Goal: Task Accomplishment & Management: Manage account settings

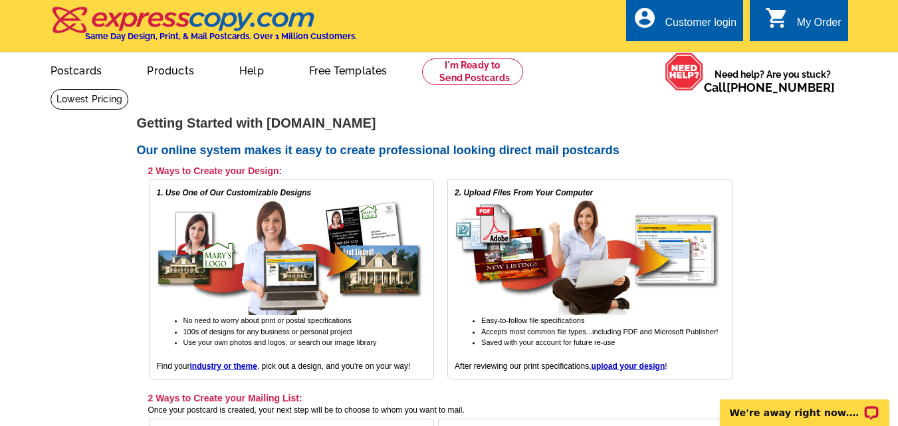
click at [804, 17] on div "My Order" at bounding box center [819, 26] width 45 height 19
click at [683, 17] on div "Customer login" at bounding box center [701, 26] width 72 height 19
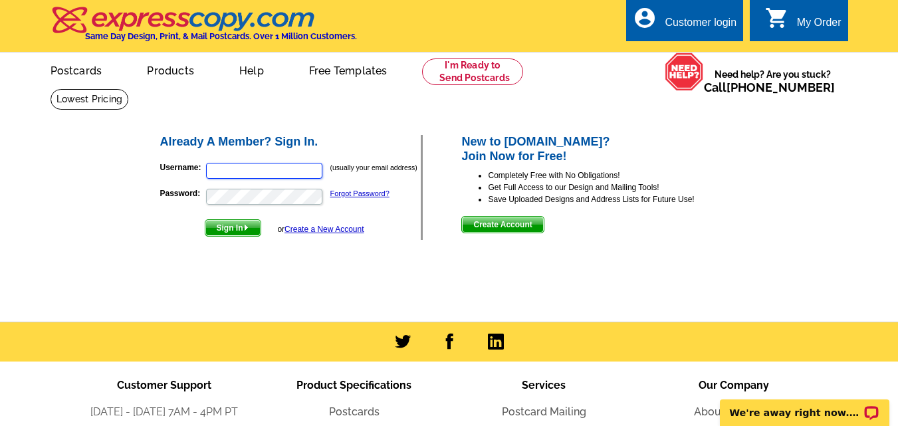
type input "[EMAIL_ADDRESS][DOMAIN_NAME]"
click at [228, 226] on span "Sign In" at bounding box center [232, 228] width 55 height 16
